Goal: Task Accomplishment & Management: Complete application form

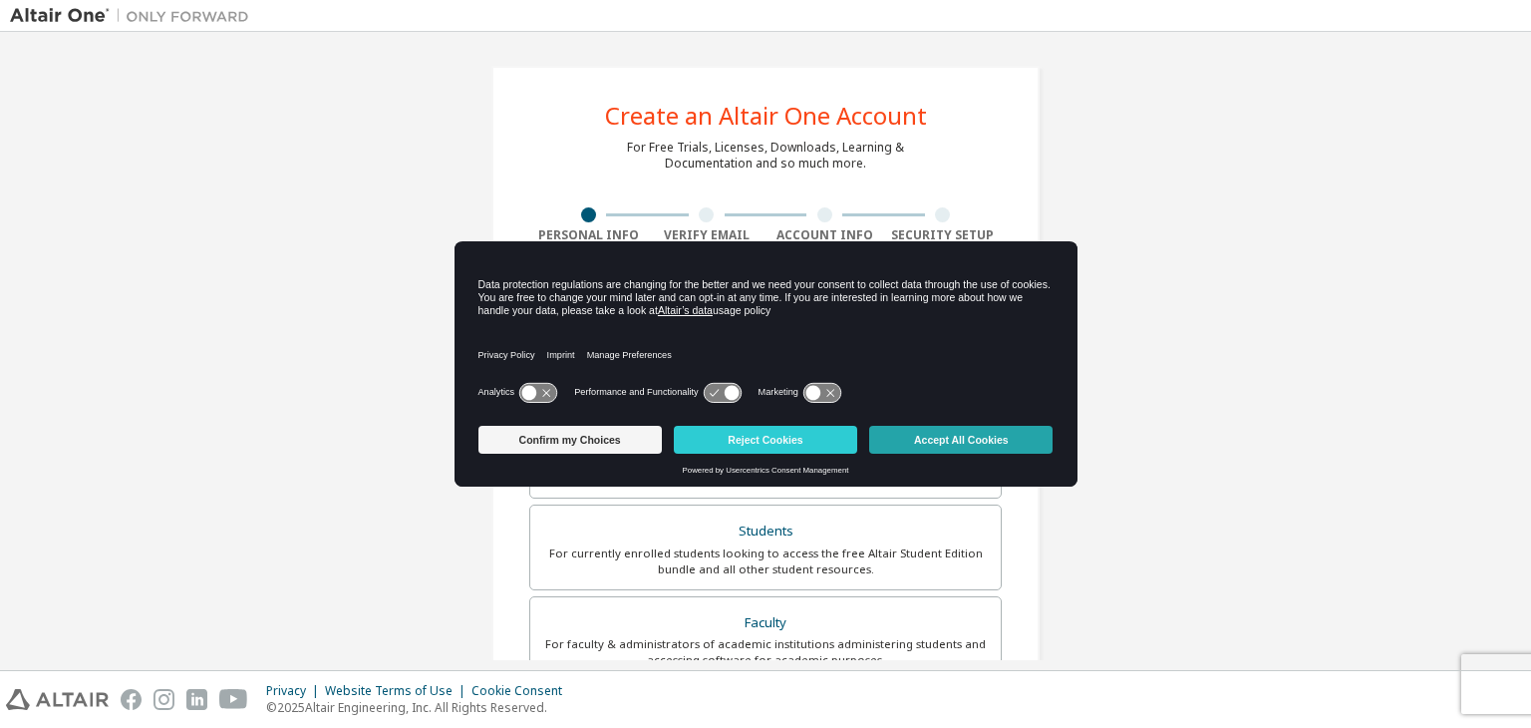
click at [981, 444] on button "Accept All Cookies" at bounding box center [960, 440] width 183 height 28
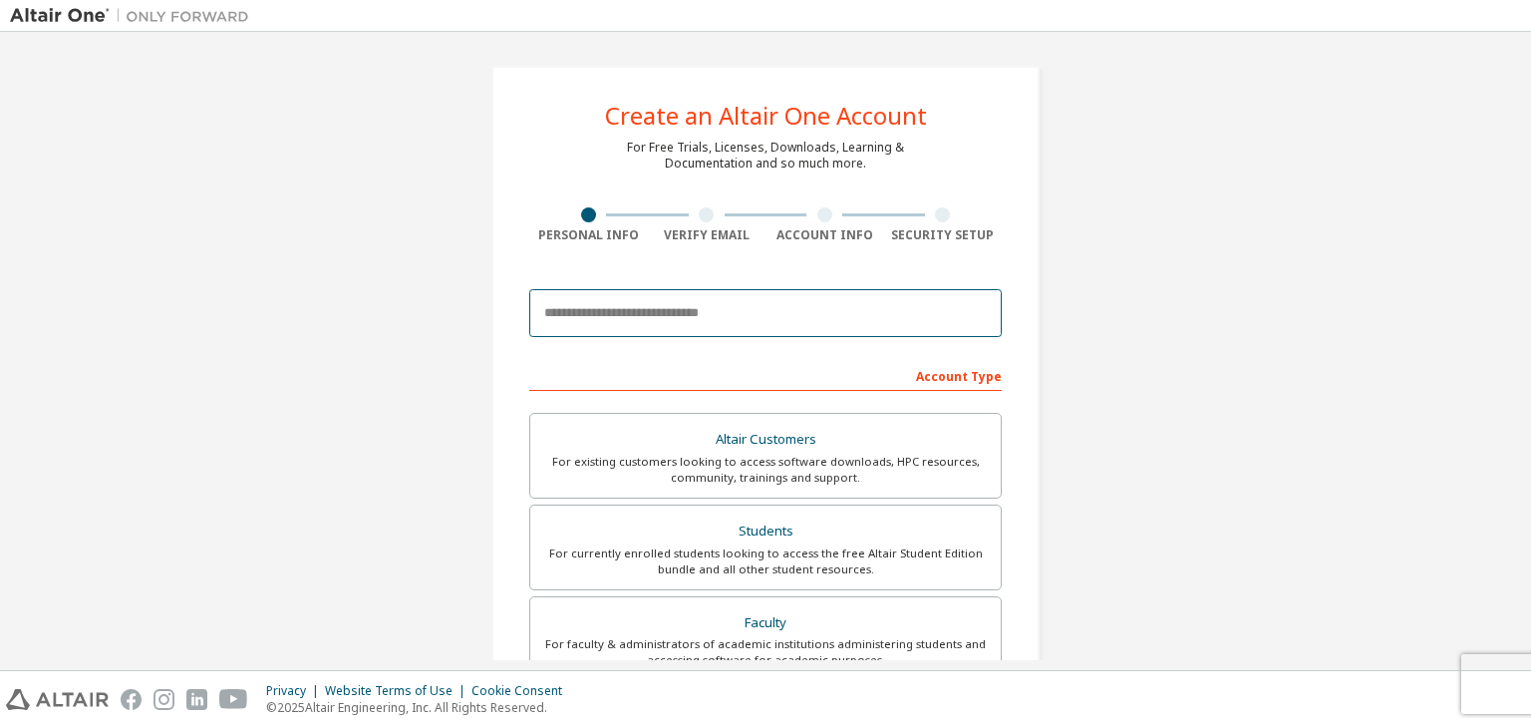
click at [590, 316] on input "email" at bounding box center [765, 313] width 473 height 48
type input "**********"
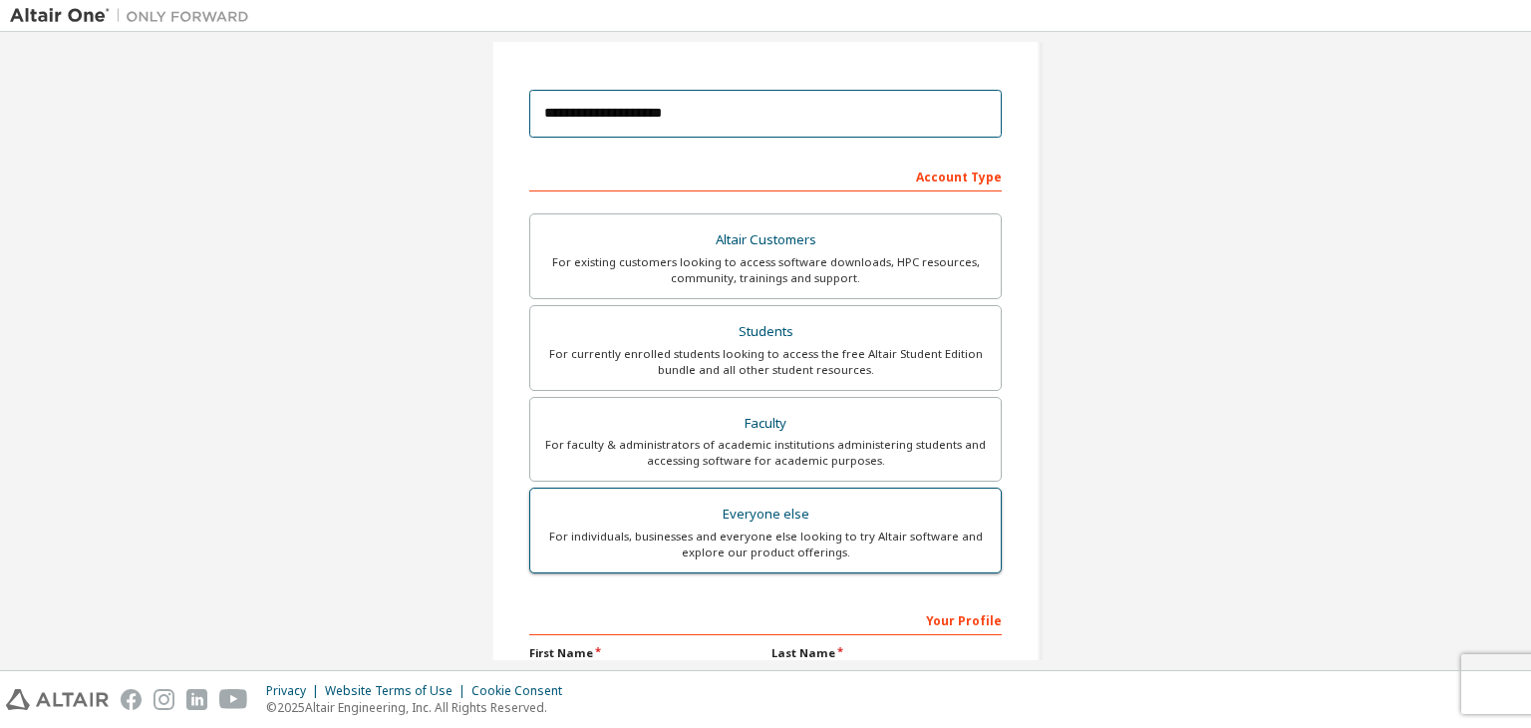
scroll to position [434, 0]
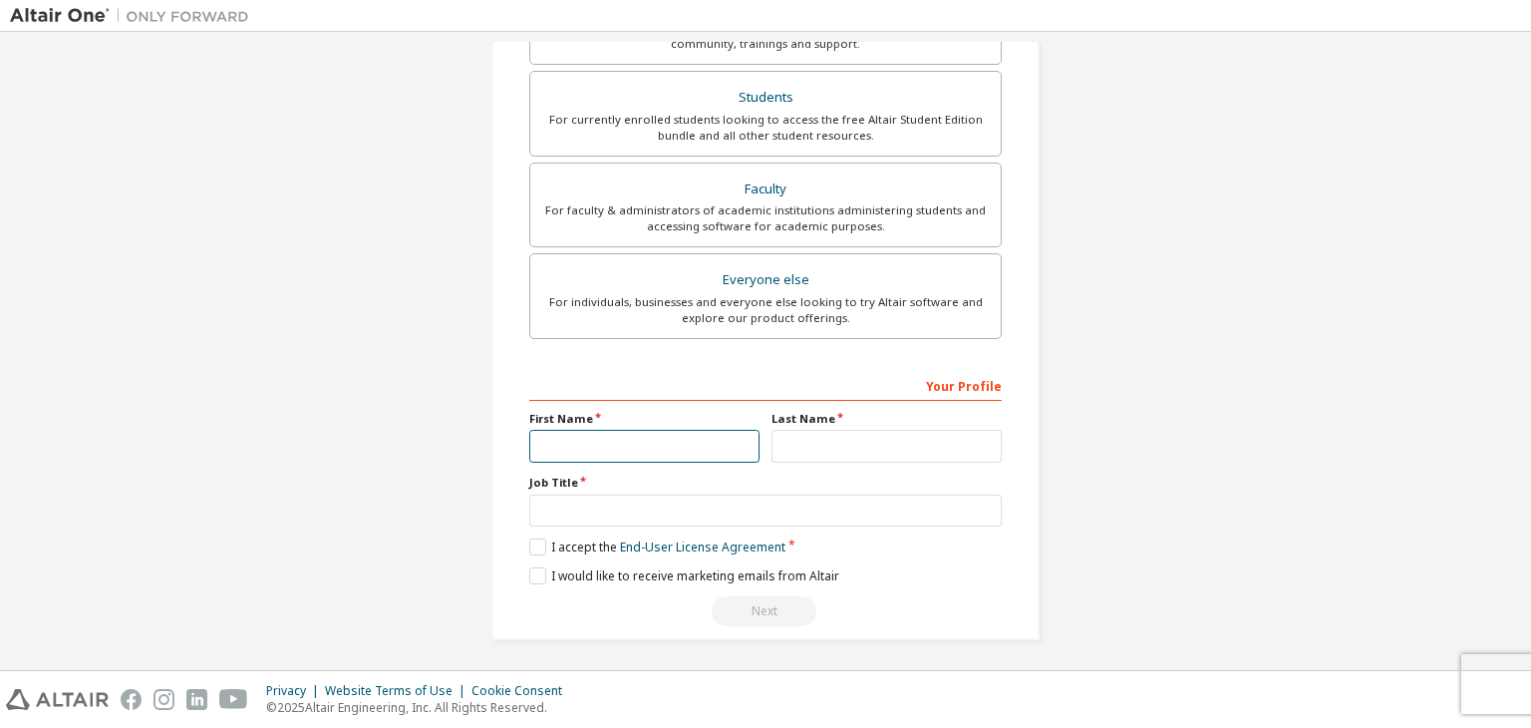
click at [613, 440] on input "text" at bounding box center [644, 446] width 230 height 33
type input "********"
click at [804, 441] on input "text" at bounding box center [887, 446] width 230 height 33
type input "******"
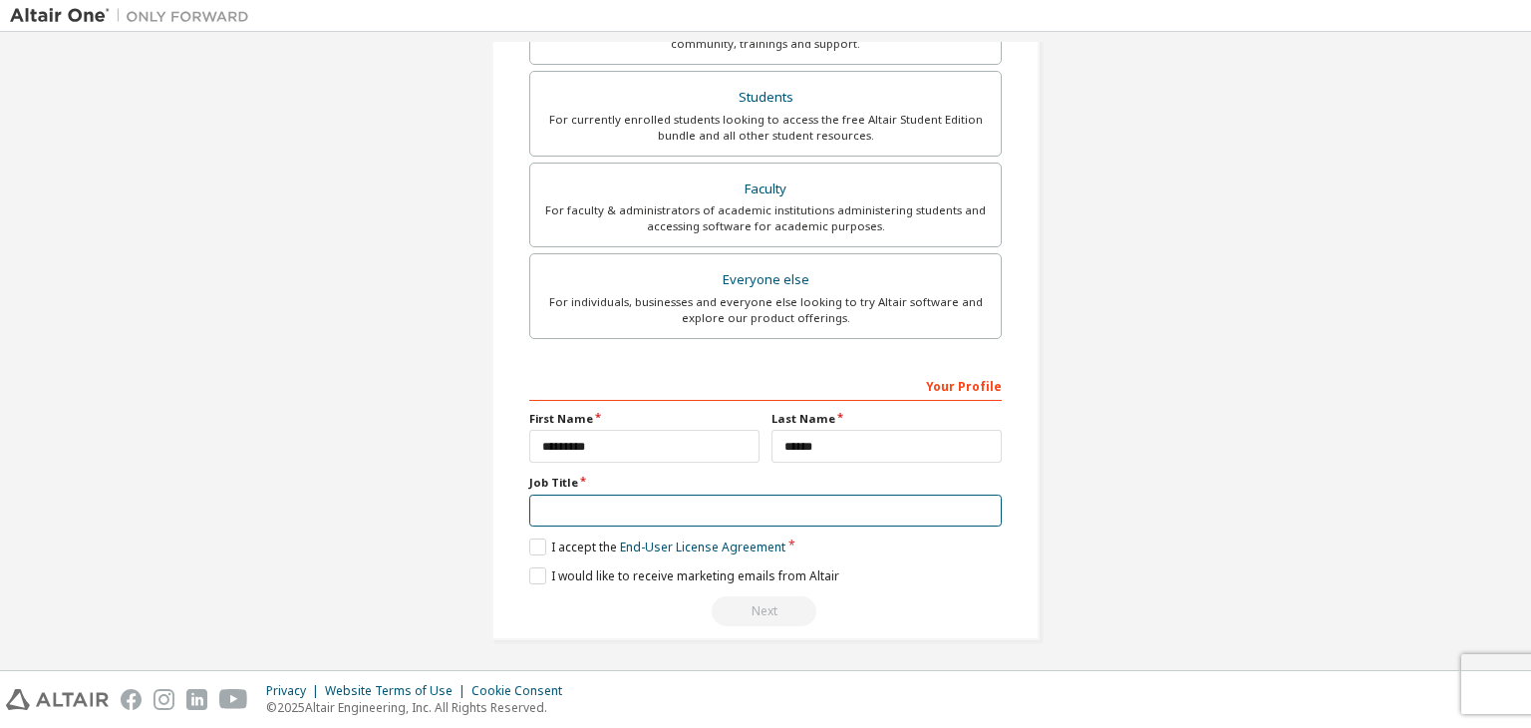
click at [671, 519] on input "text" at bounding box center [765, 511] width 473 height 33
type input "*******"
click at [543, 547] on label "I accept the End-User License Agreement" at bounding box center [657, 546] width 256 height 17
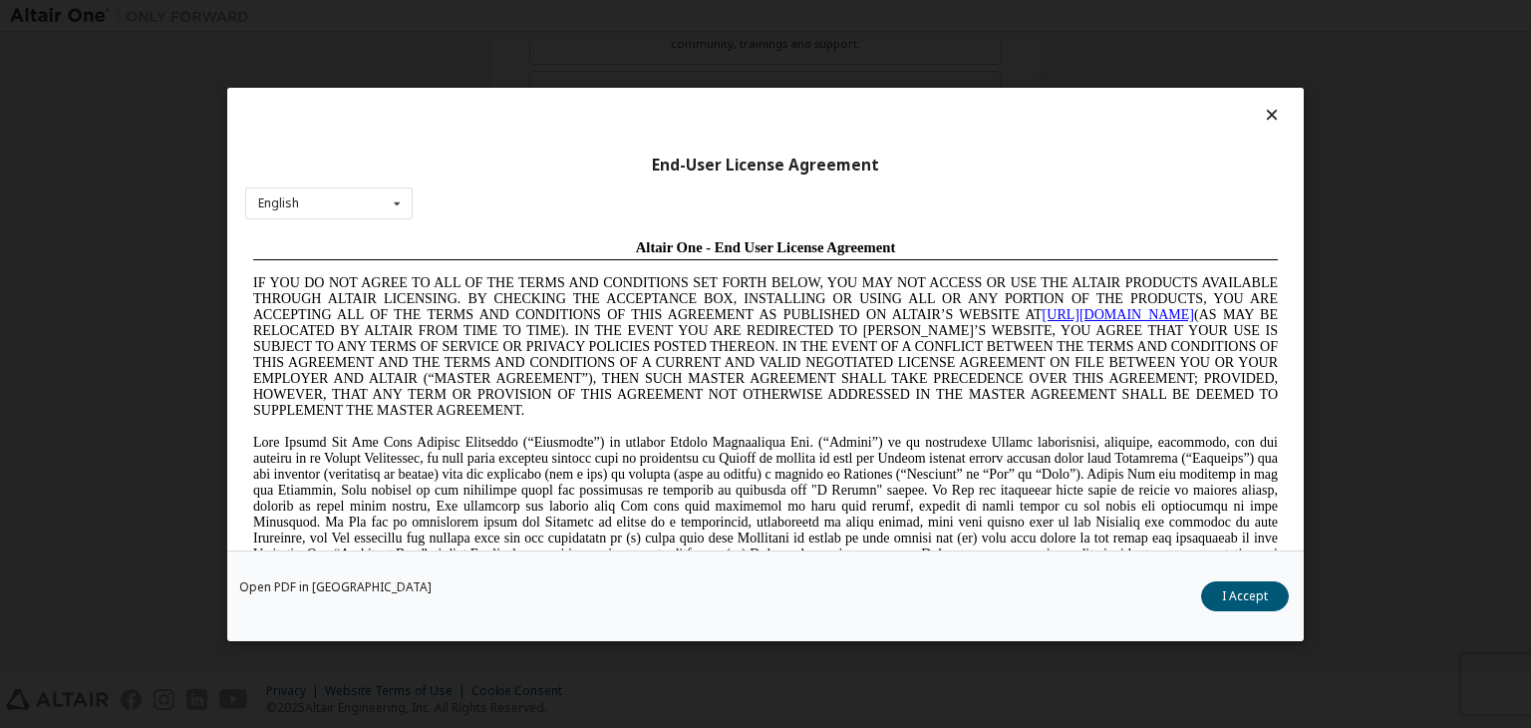
scroll to position [0, 0]
click at [1230, 600] on button "I Accept" at bounding box center [1245, 596] width 88 height 30
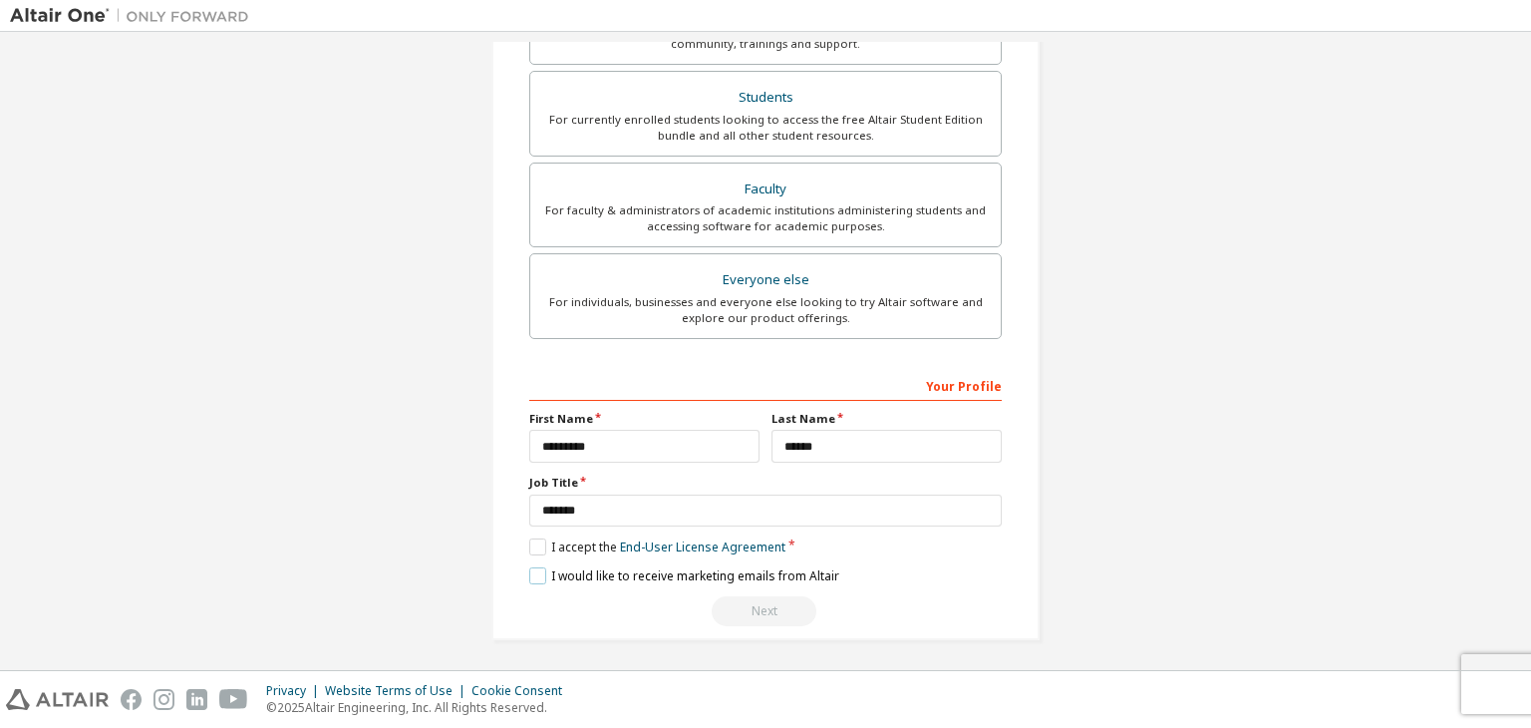
click at [529, 571] on label "I would like to receive marketing emails from Altair" at bounding box center [684, 575] width 310 height 17
click at [761, 603] on div "Next" at bounding box center [765, 611] width 473 height 30
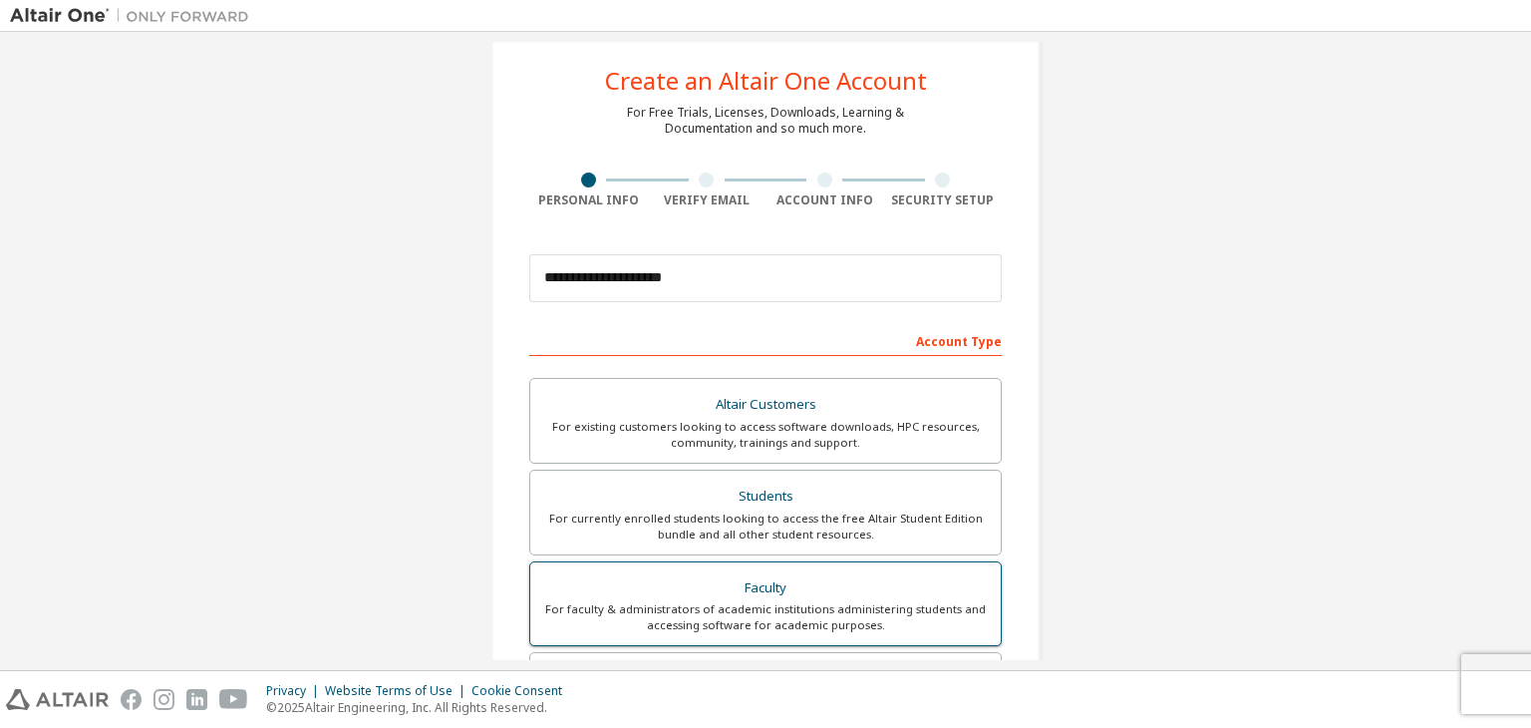
scroll to position [135, 0]
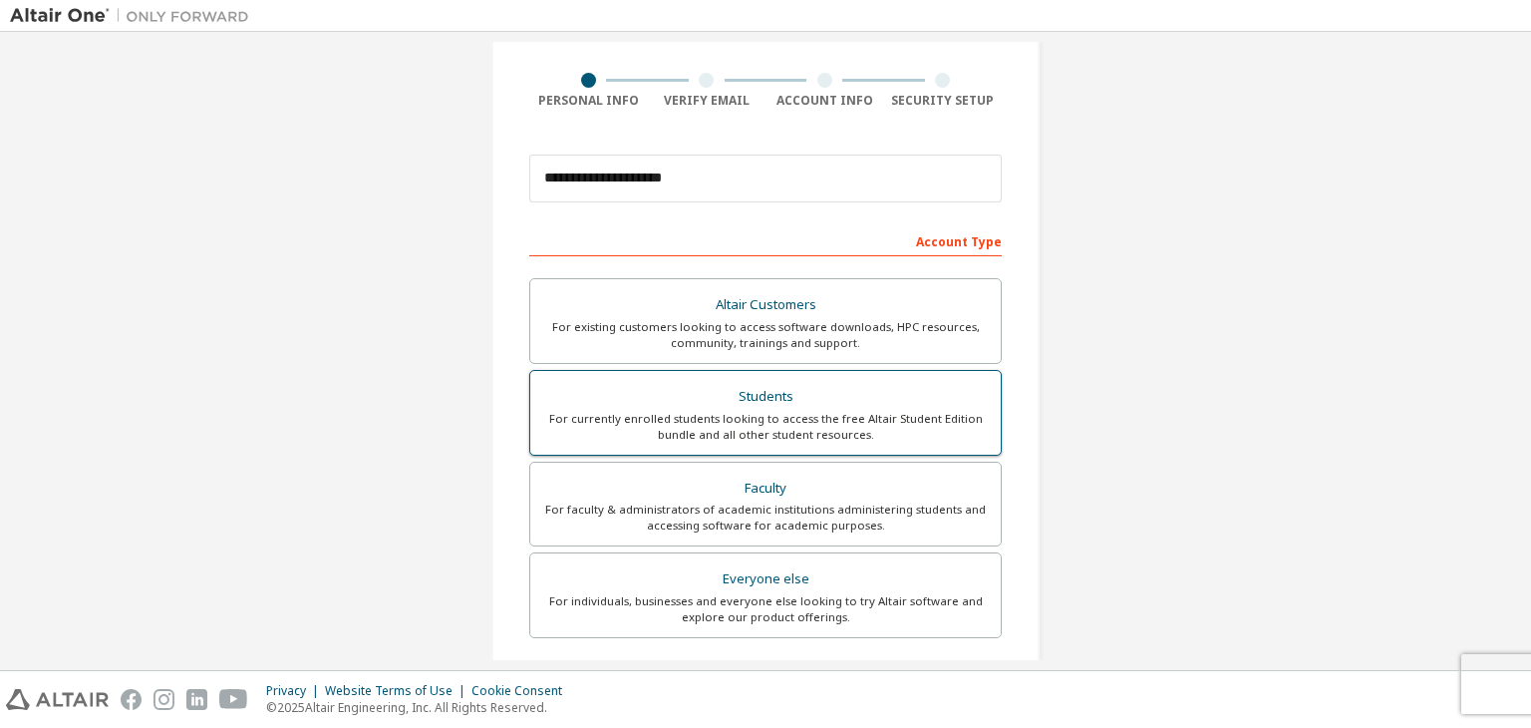
click at [639, 395] on div "Students" at bounding box center [765, 397] width 447 height 28
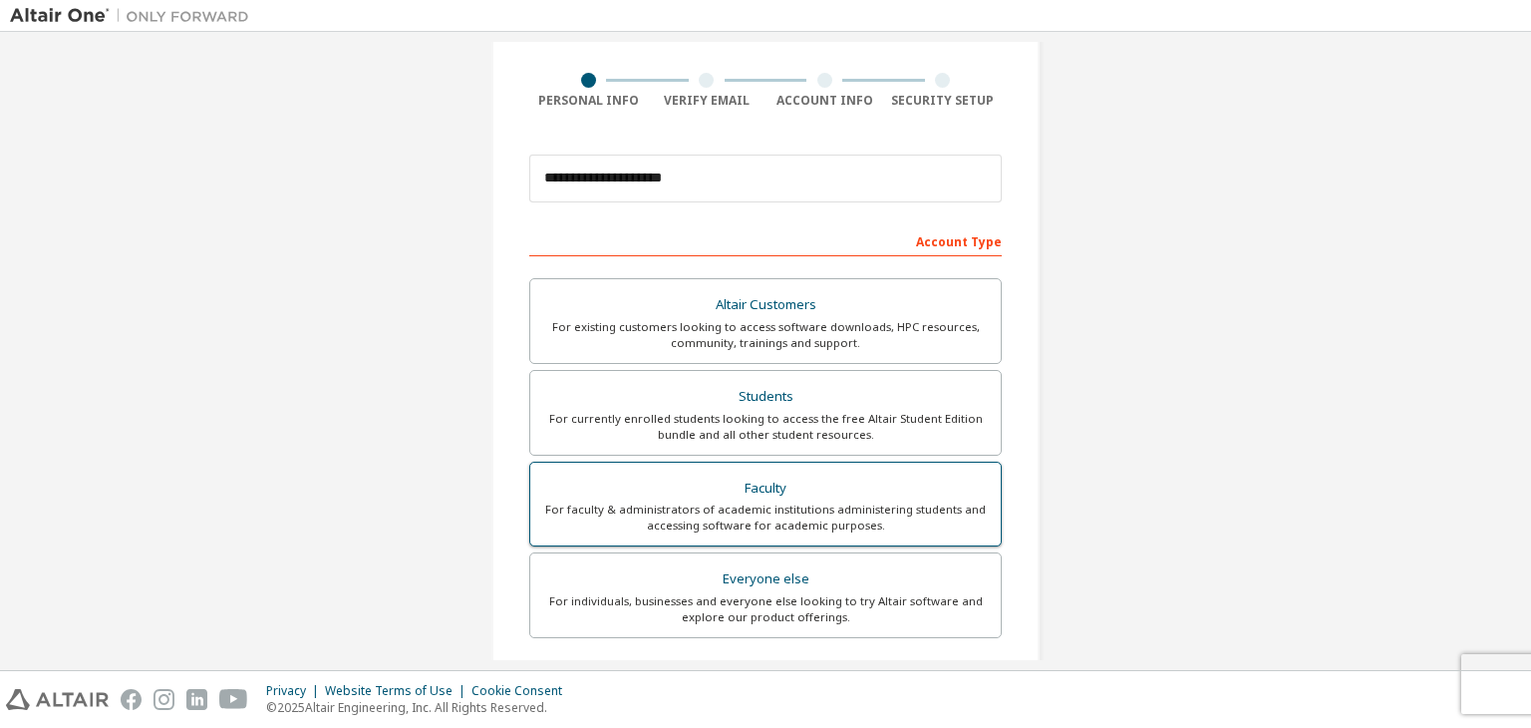
click at [831, 493] on div "Faculty" at bounding box center [765, 489] width 447 height 28
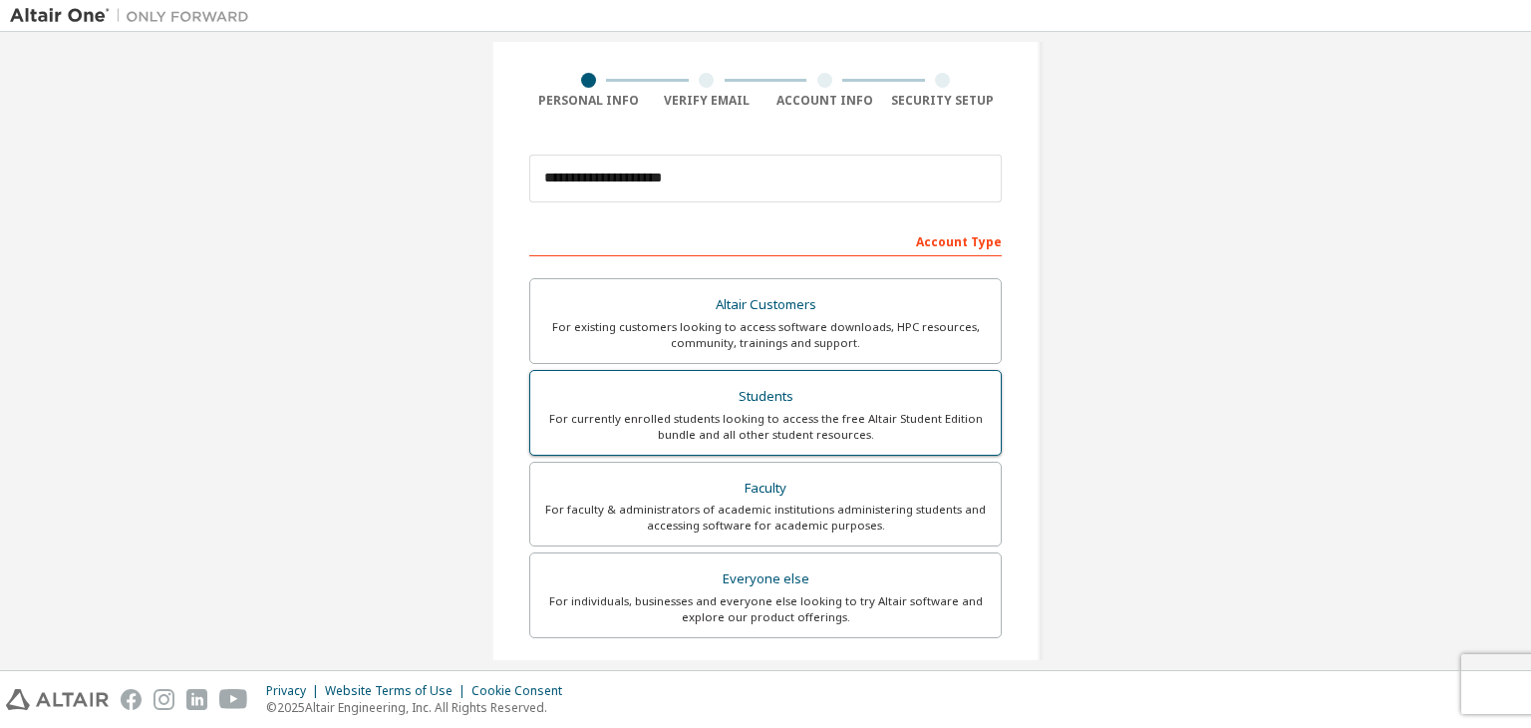
click at [799, 430] on div "For currently enrolled students looking to access the free Altair Student Editi…" at bounding box center [765, 427] width 447 height 32
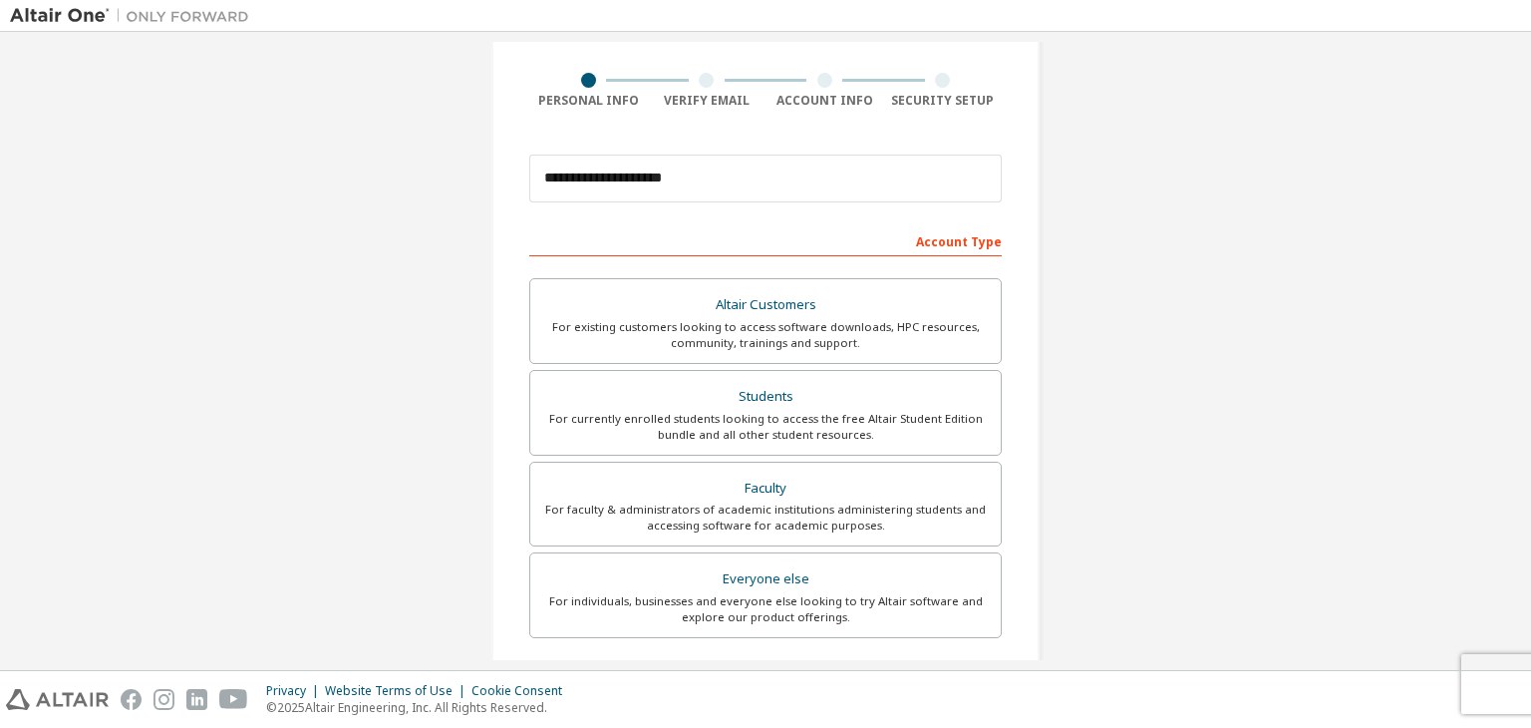
scroll to position [434, 0]
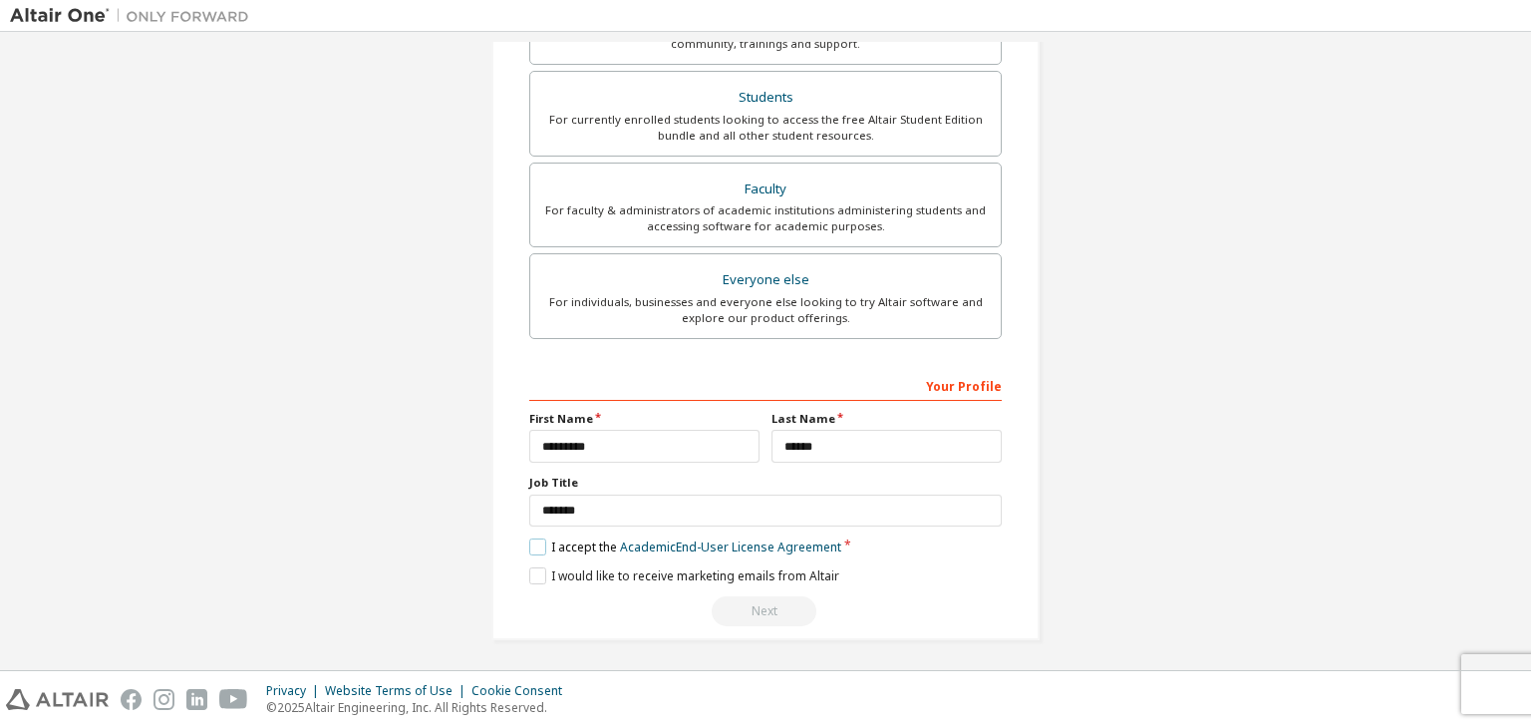
click at [541, 543] on label "I accept the Academic End-User License Agreement" at bounding box center [685, 546] width 312 height 17
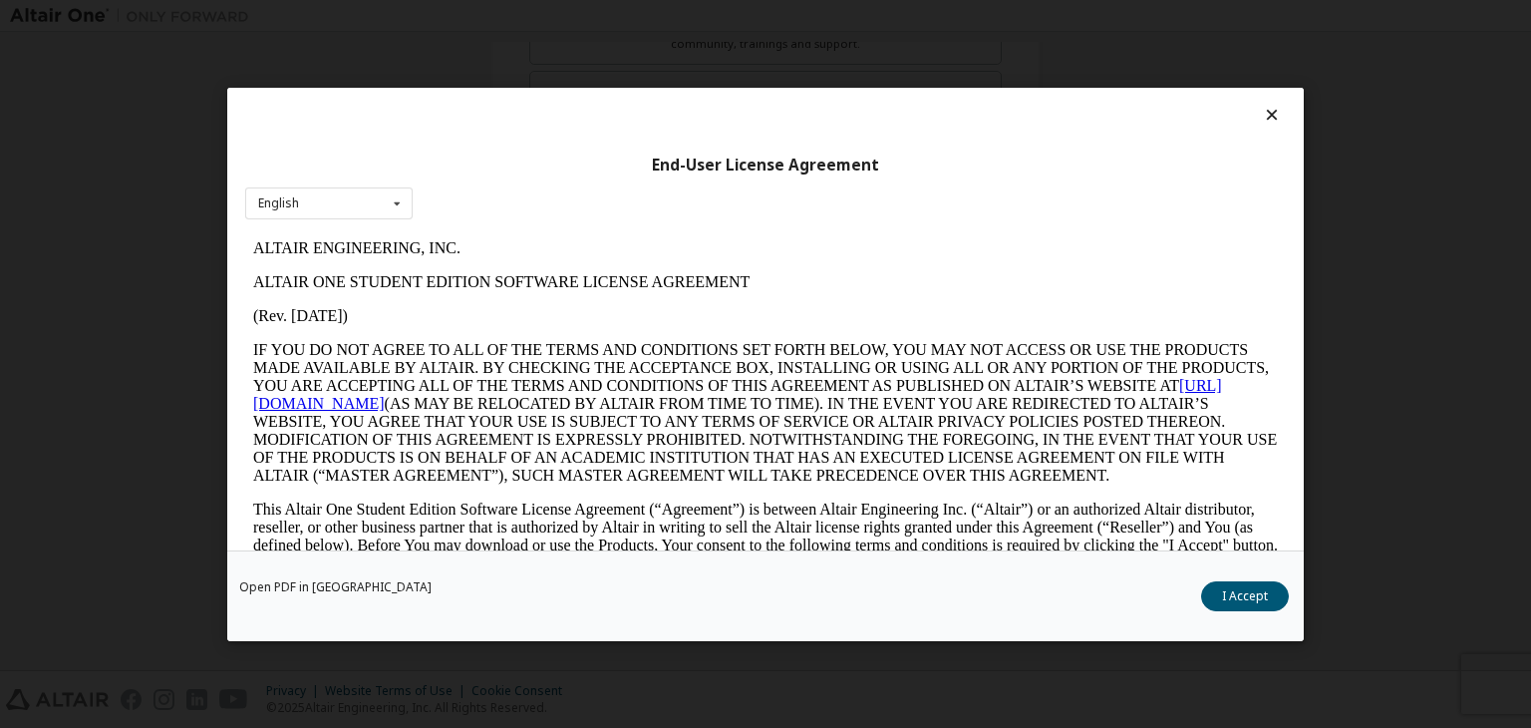
scroll to position [0, 0]
click at [1257, 591] on button "I Accept" at bounding box center [1245, 596] width 88 height 30
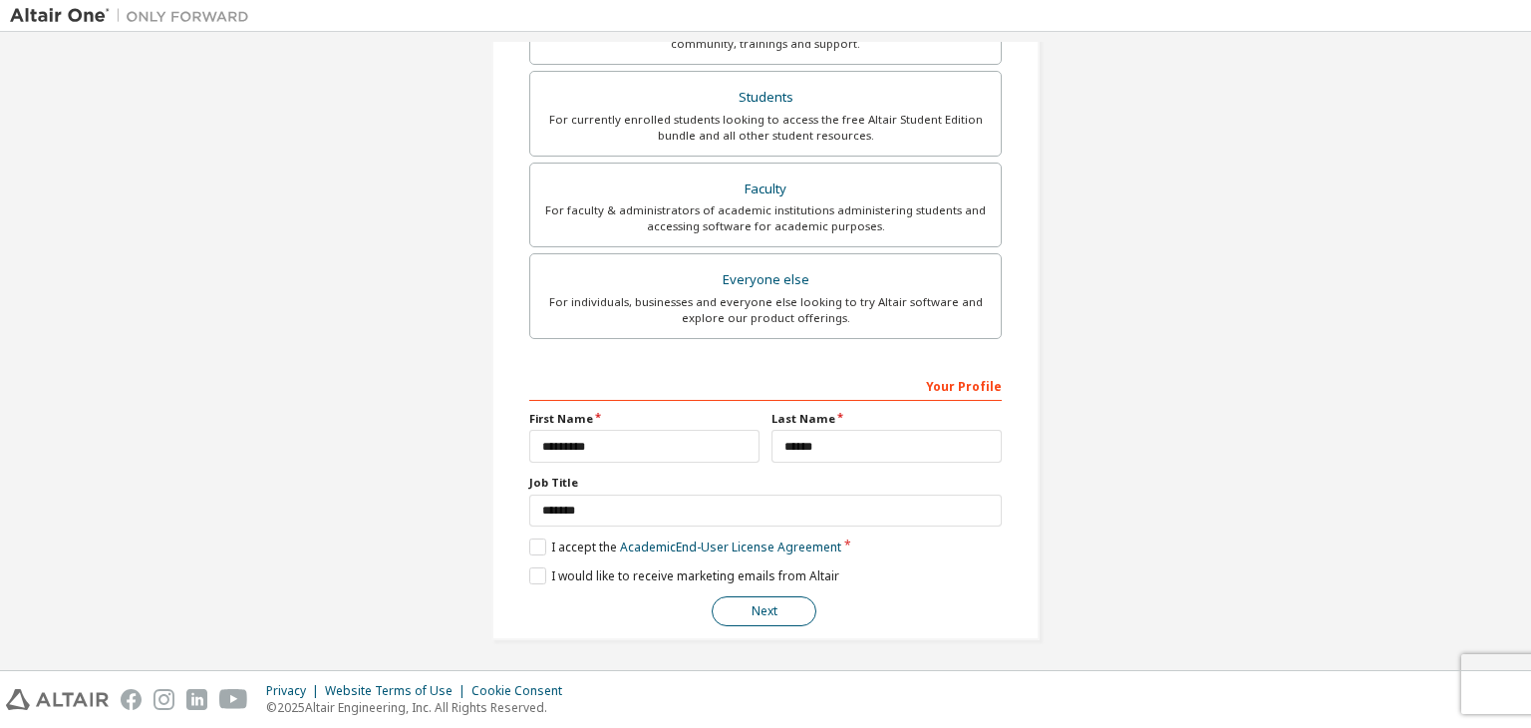
click at [773, 609] on button "Next" at bounding box center [764, 611] width 105 height 30
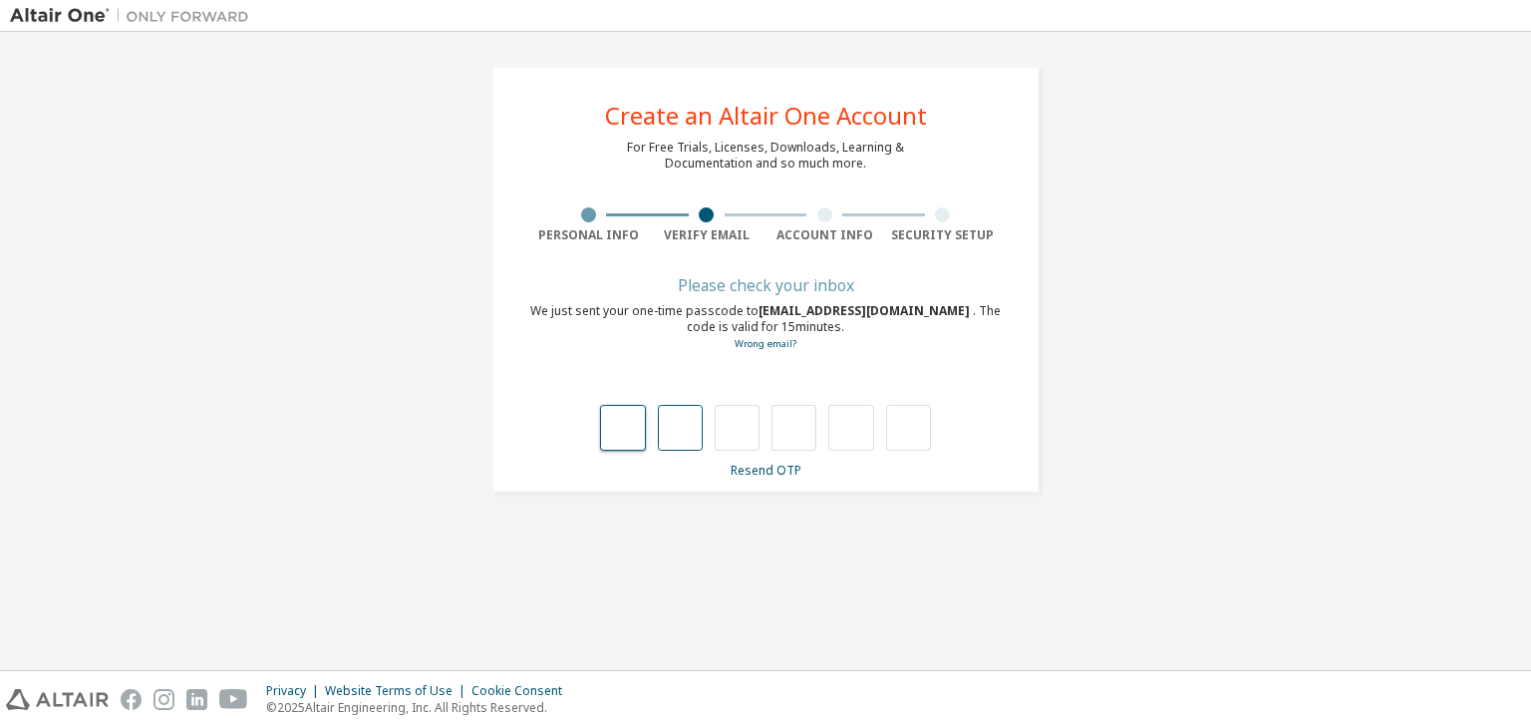
type input "*"
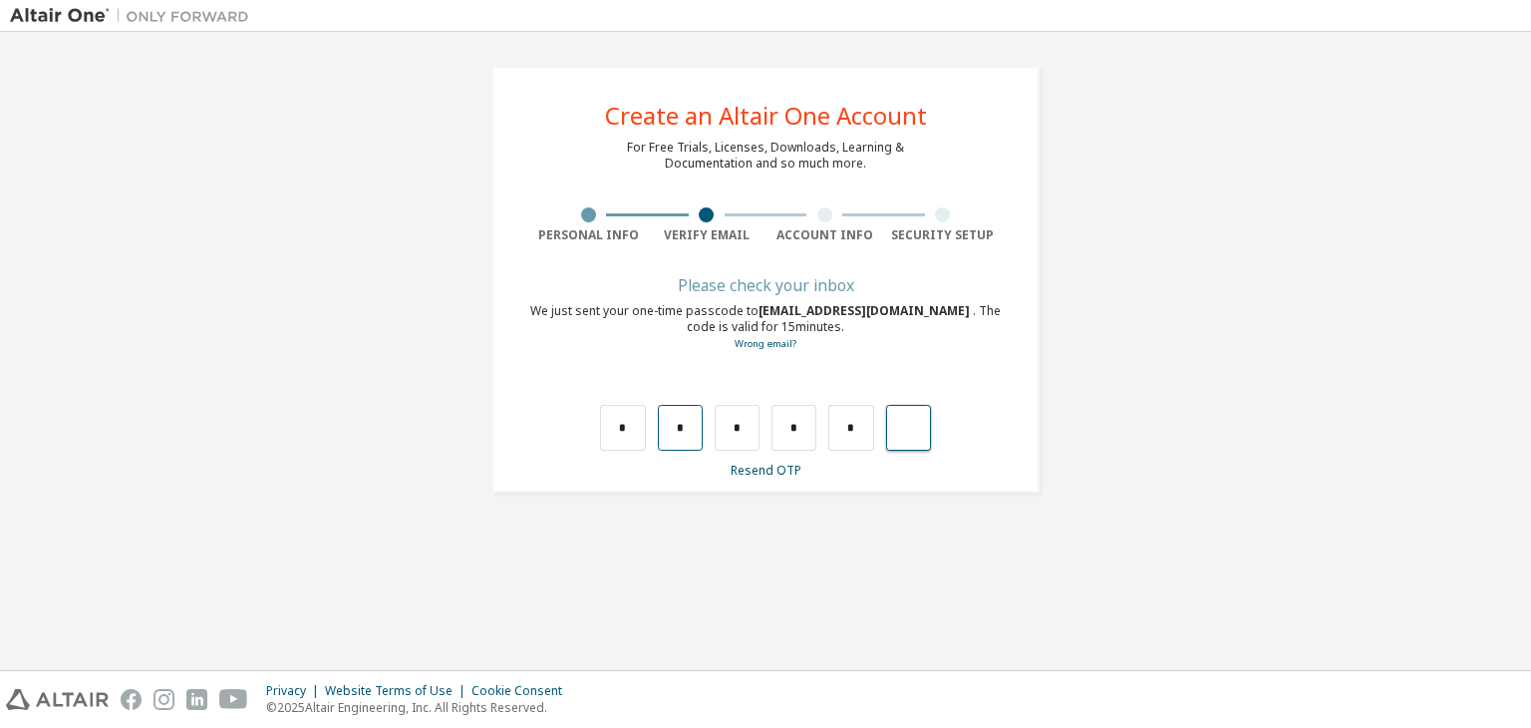
type input "*"
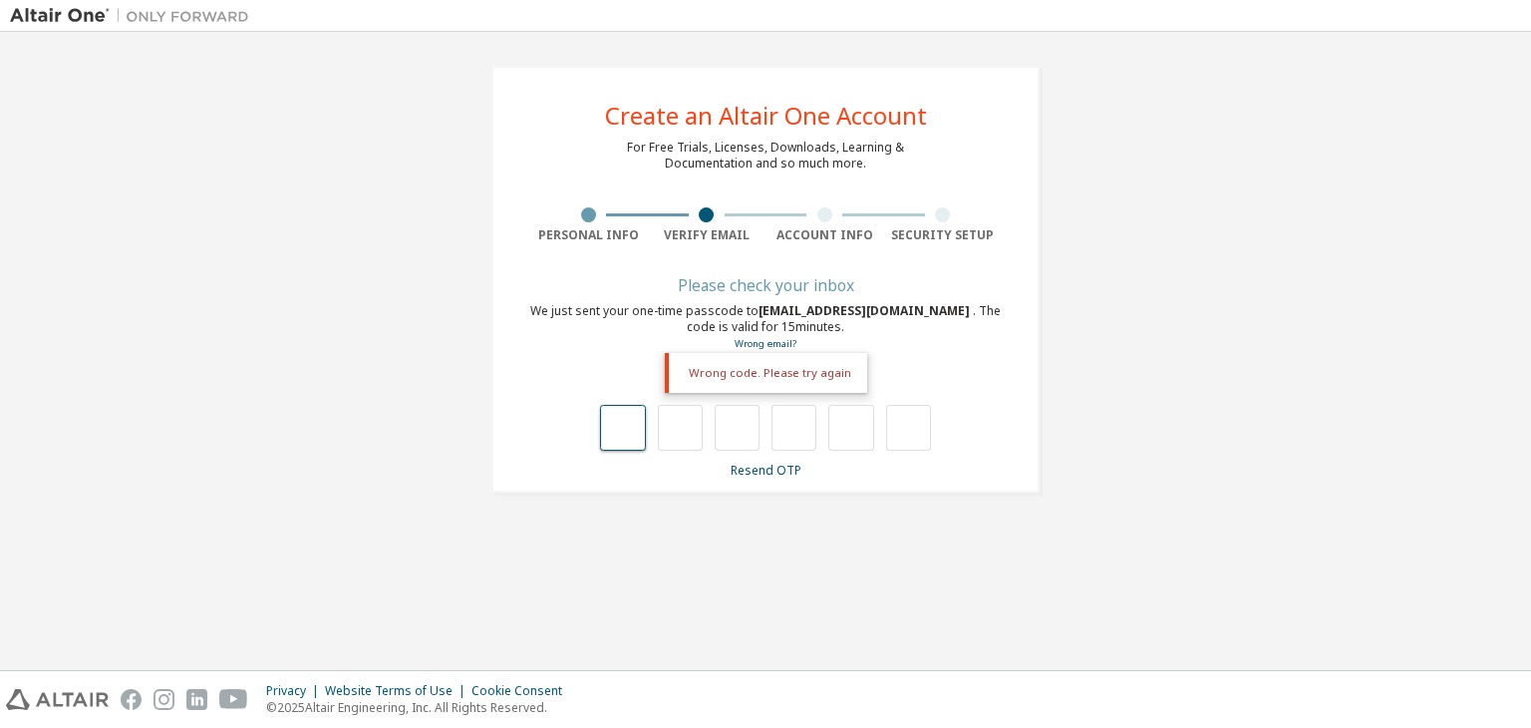
click at [624, 427] on input "text" at bounding box center [622, 428] width 45 height 46
type input "*"
click at [674, 420] on input "*" at bounding box center [680, 428] width 45 height 46
type input "*"
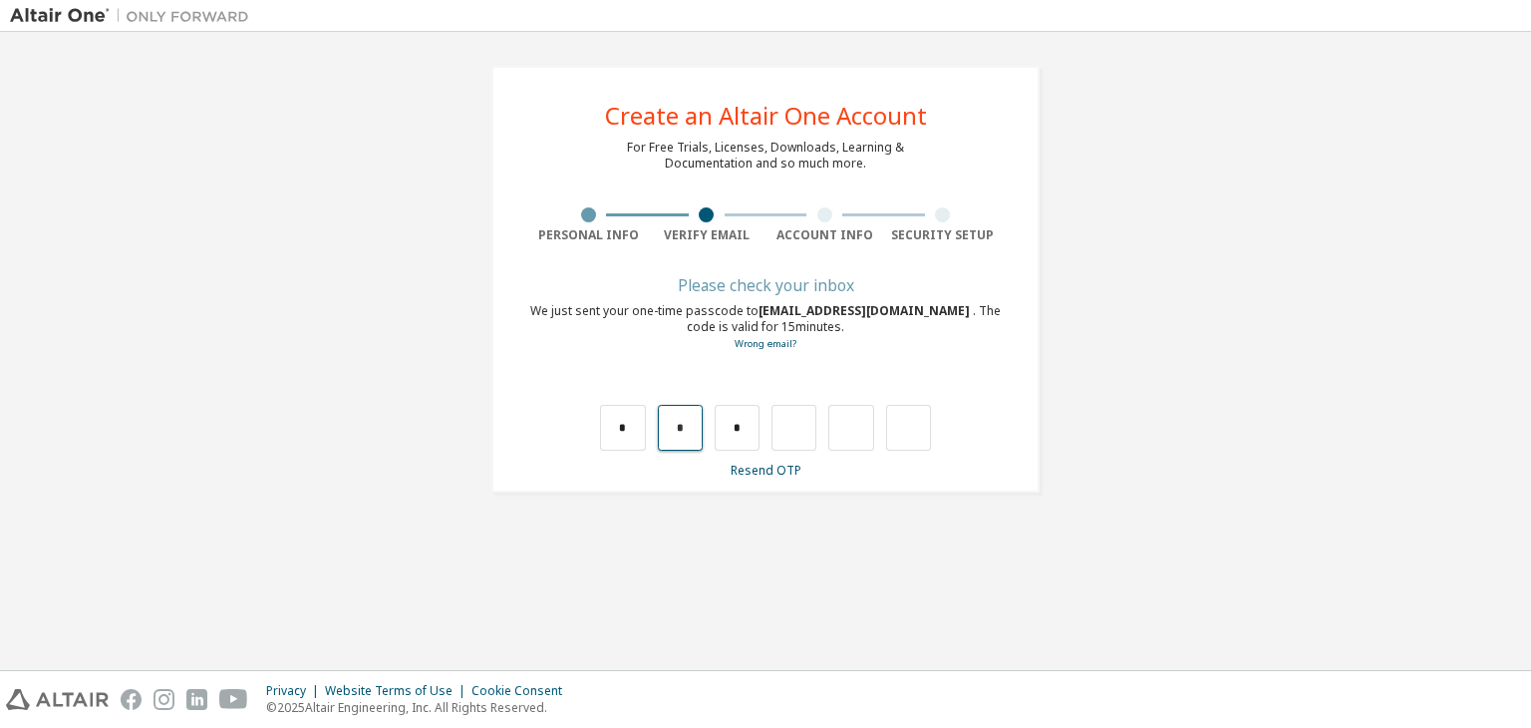
click at [693, 427] on input "*" at bounding box center [680, 428] width 45 height 46
type input "*"
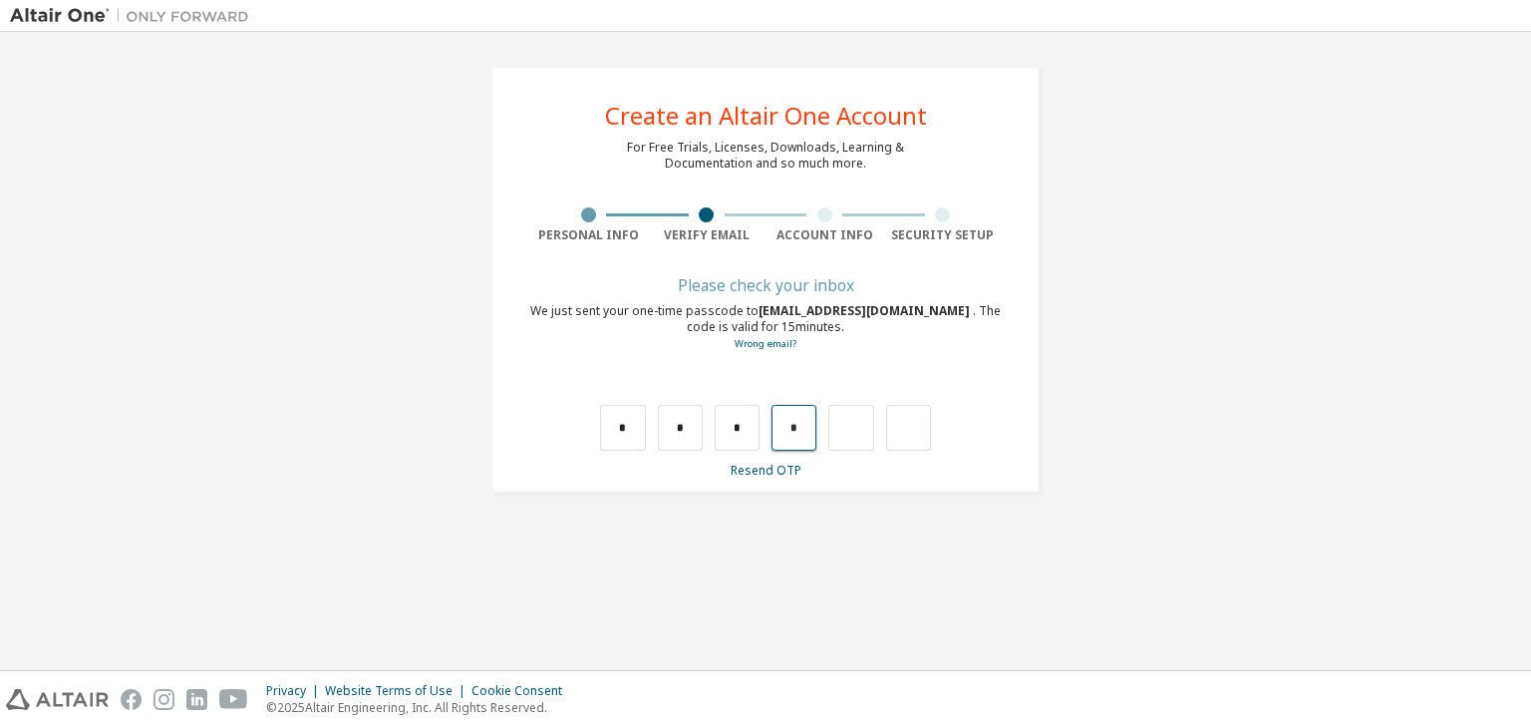
click at [817, 422] on input "*" at bounding box center [794, 428] width 45 height 46
type input "*"
click at [686, 425] on input "*" at bounding box center [680, 428] width 45 height 46
type input "*"
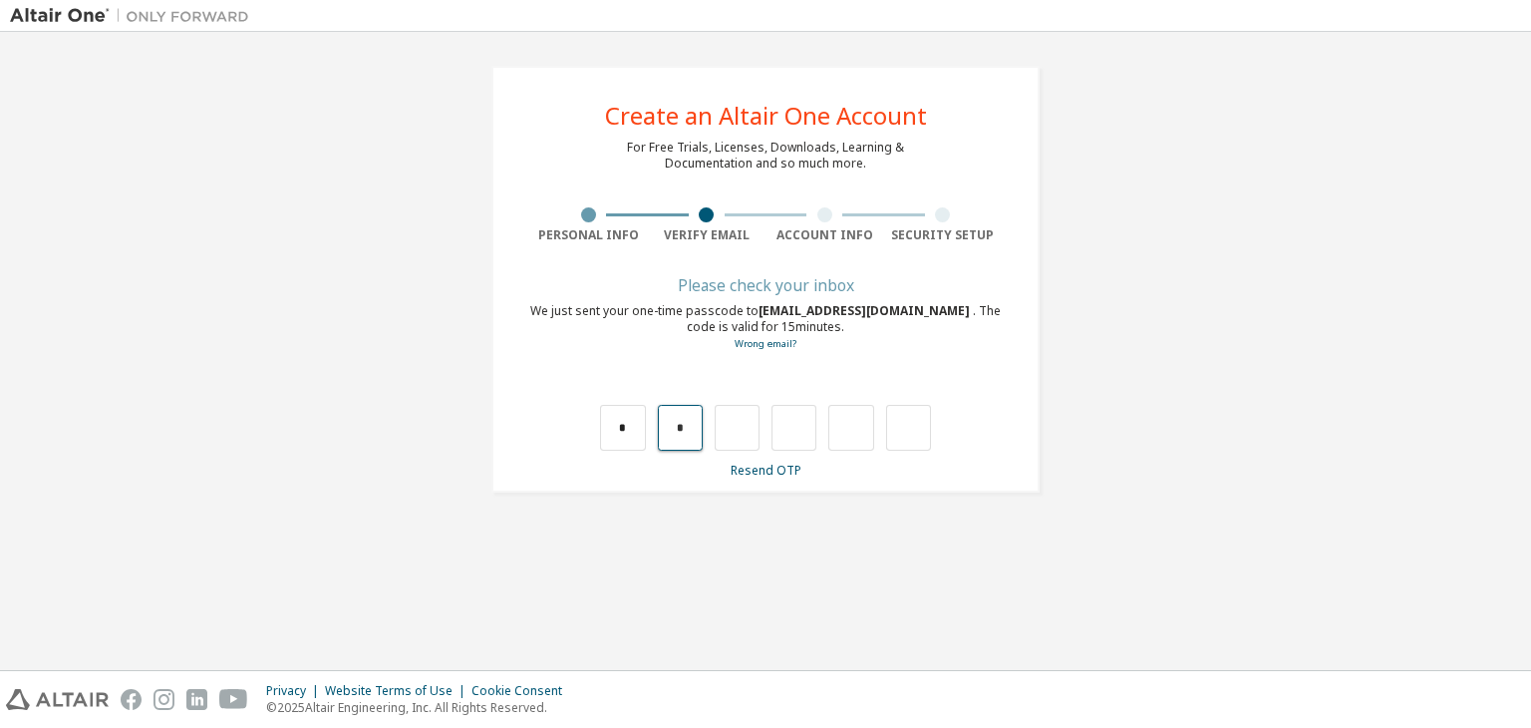
click at [681, 440] on input "*" at bounding box center [680, 428] width 45 height 46
type input "*"
click at [681, 440] on input "*" at bounding box center [680, 428] width 45 height 46
type input "*"
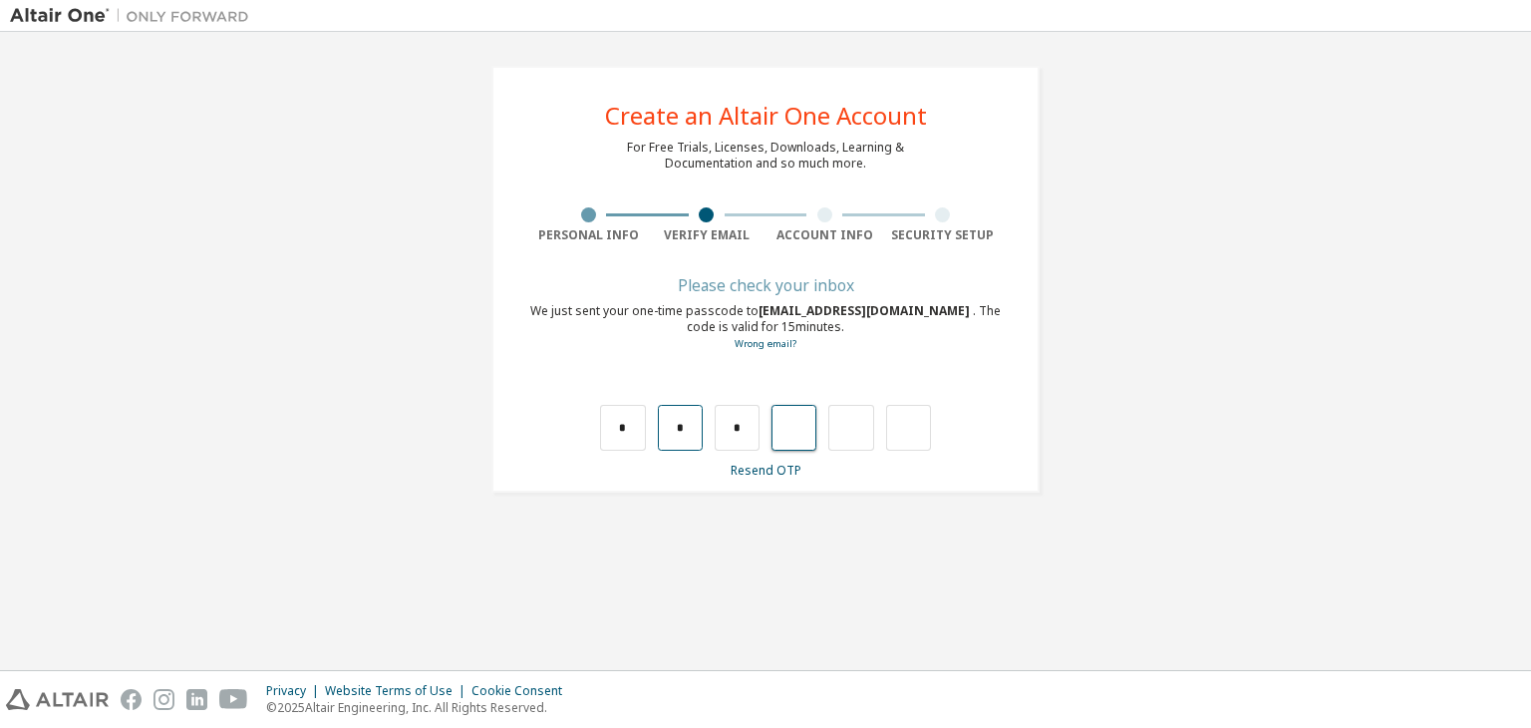
type input "*"
click at [617, 422] on input "text" at bounding box center [622, 428] width 45 height 46
type input "*"
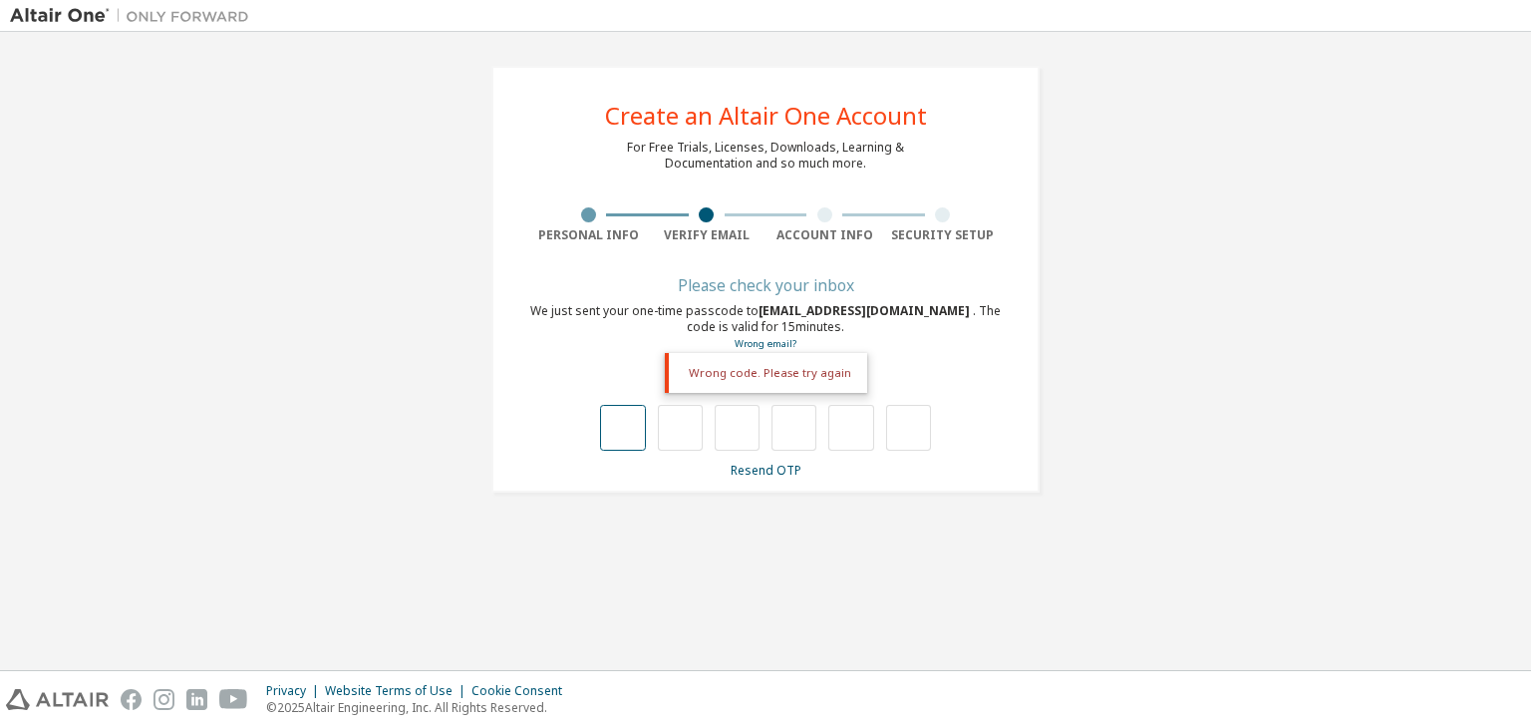
type input "*"
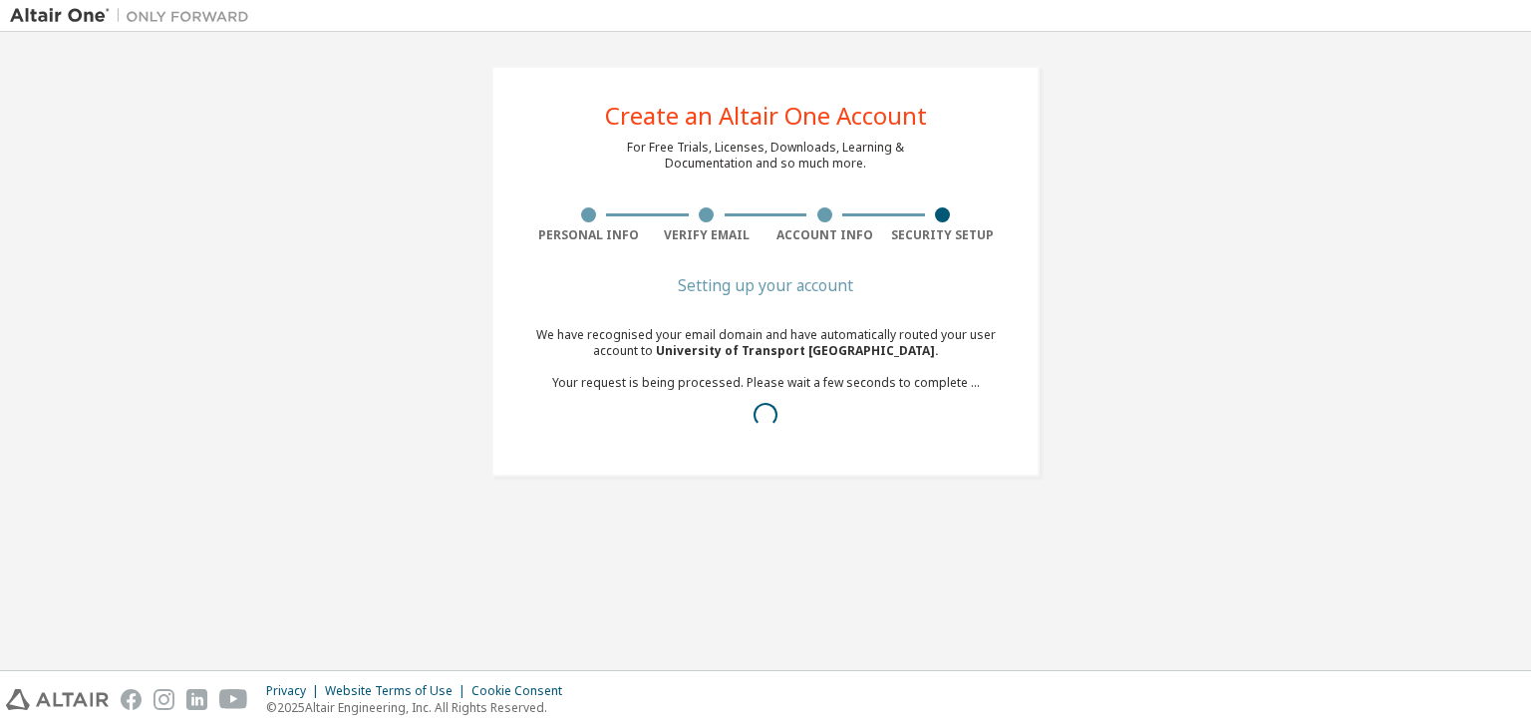
drag, startPoint x: 1091, startPoint y: 500, endPoint x: 1033, endPoint y: 495, distance: 58.0
click at [1091, 500] on div "Create an Altair One Account For Free Trials, Licenses, Downloads, Learning & D…" at bounding box center [766, 271] width 1512 height 459
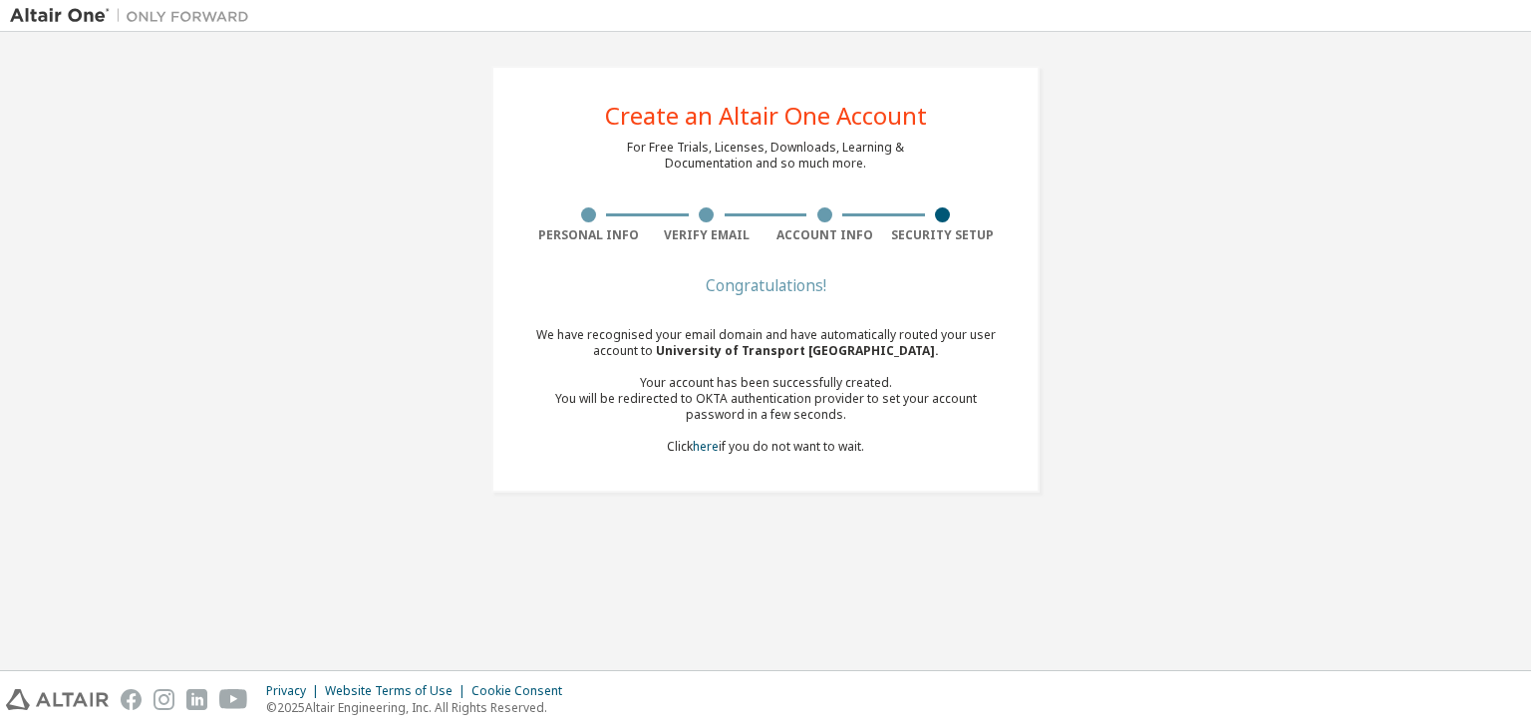
click at [853, 584] on div "Create an Altair One Account For Free Trials, Licenses, Downloads, Learning & D…" at bounding box center [766, 351] width 1512 height 618
